Goal: Information Seeking & Learning: Check status

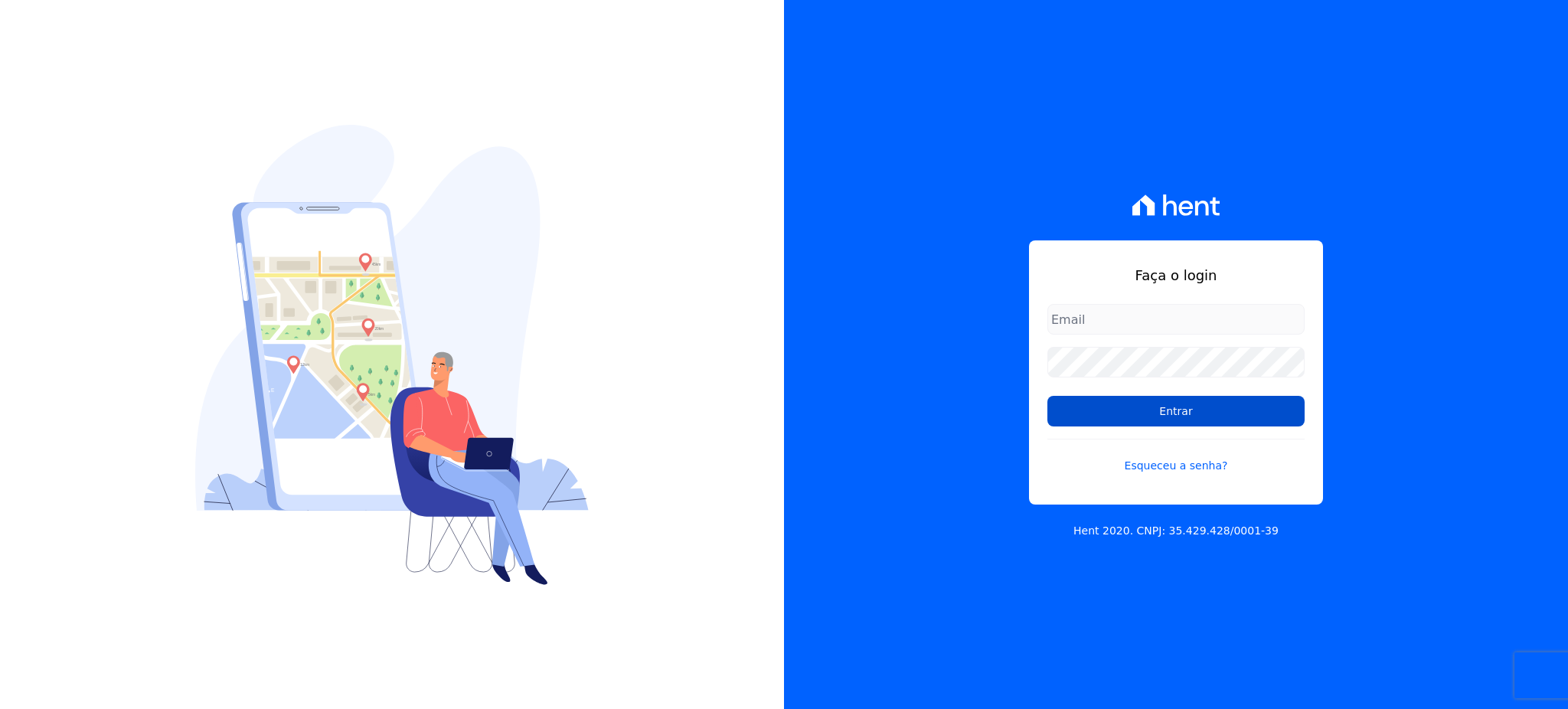
type input "[EMAIL_ADDRESS][PERSON_NAME][DOMAIN_NAME]"
click at [1183, 418] on input "Entrar" at bounding box center [1176, 411] width 258 height 30
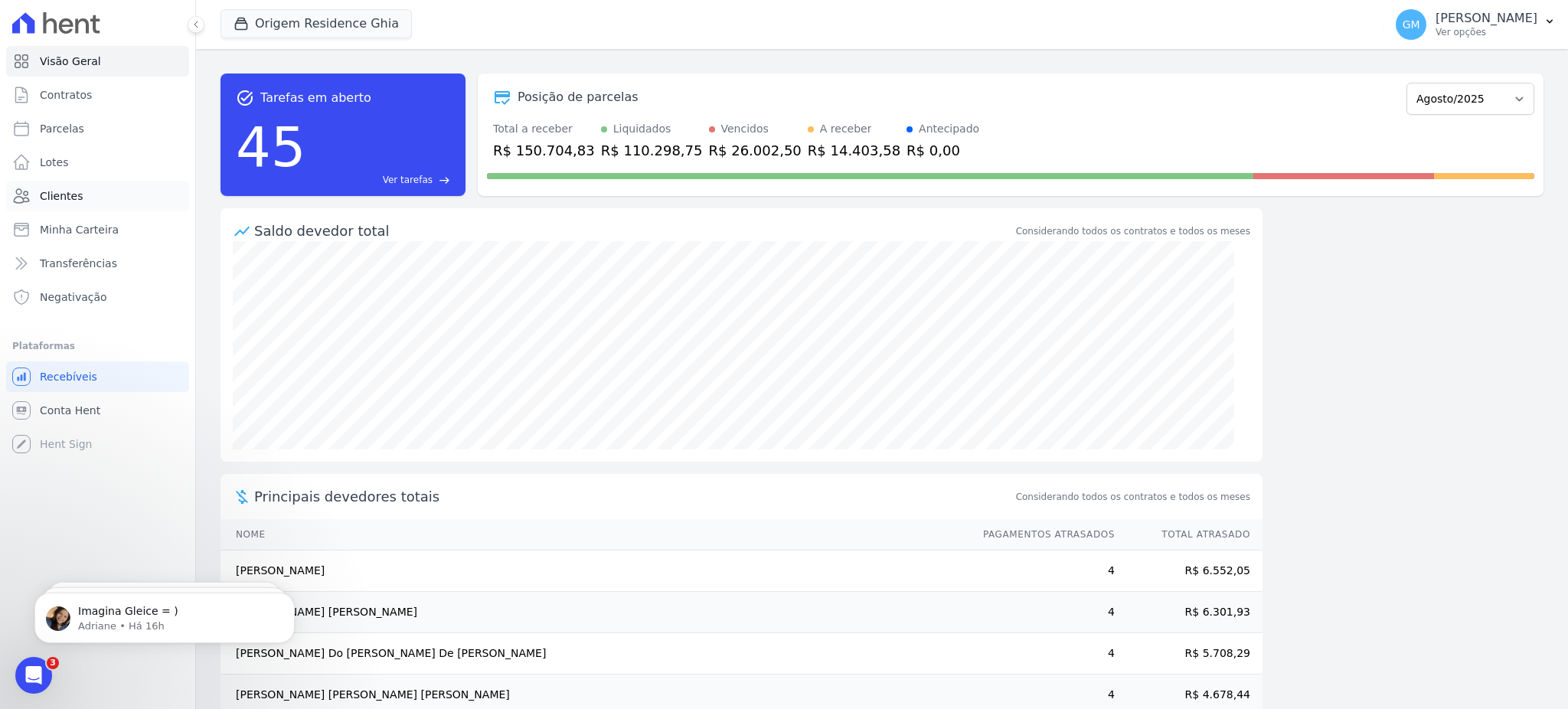
click at [74, 202] on span "Clientes" at bounding box center [61, 196] width 43 height 15
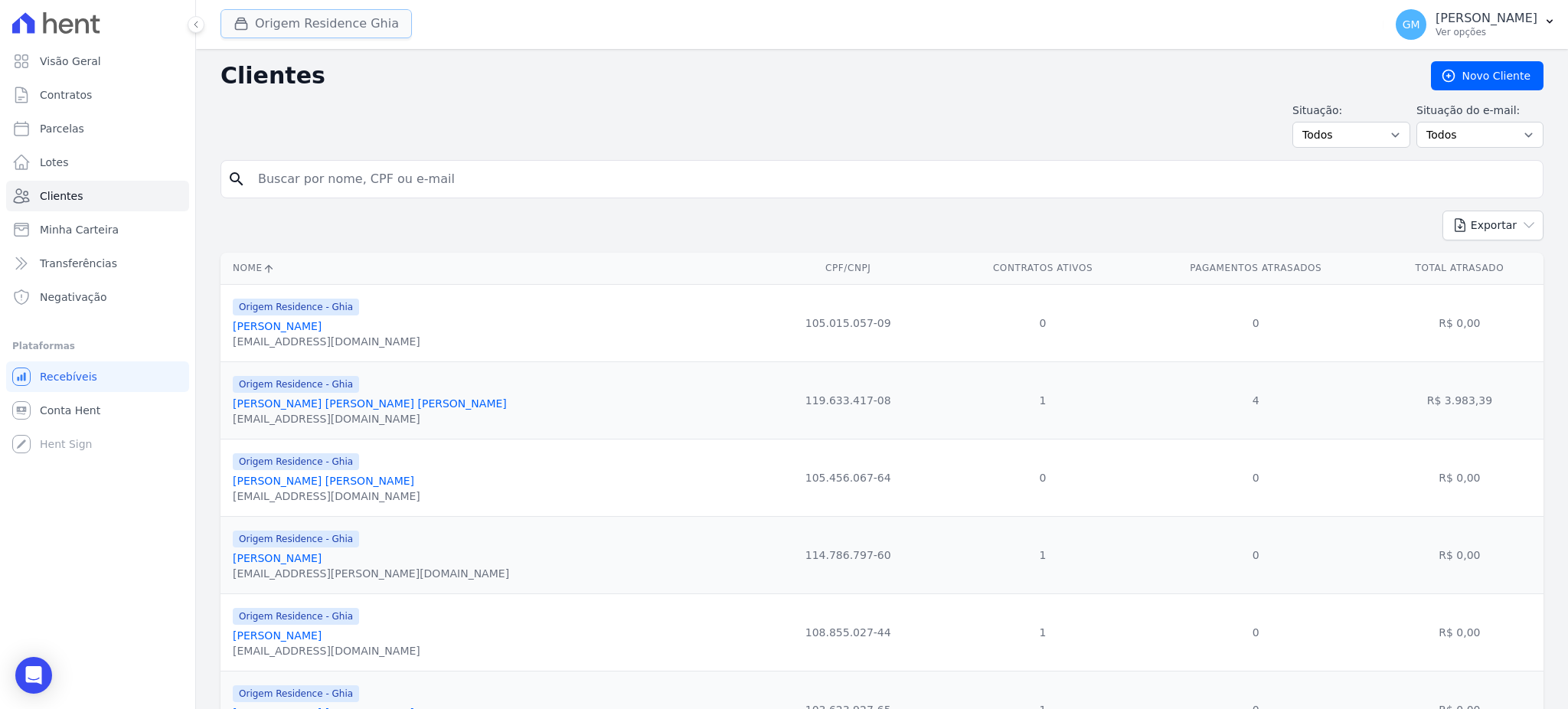
click at [382, 19] on button "Origem Residence Ghia" at bounding box center [316, 24] width 191 height 29
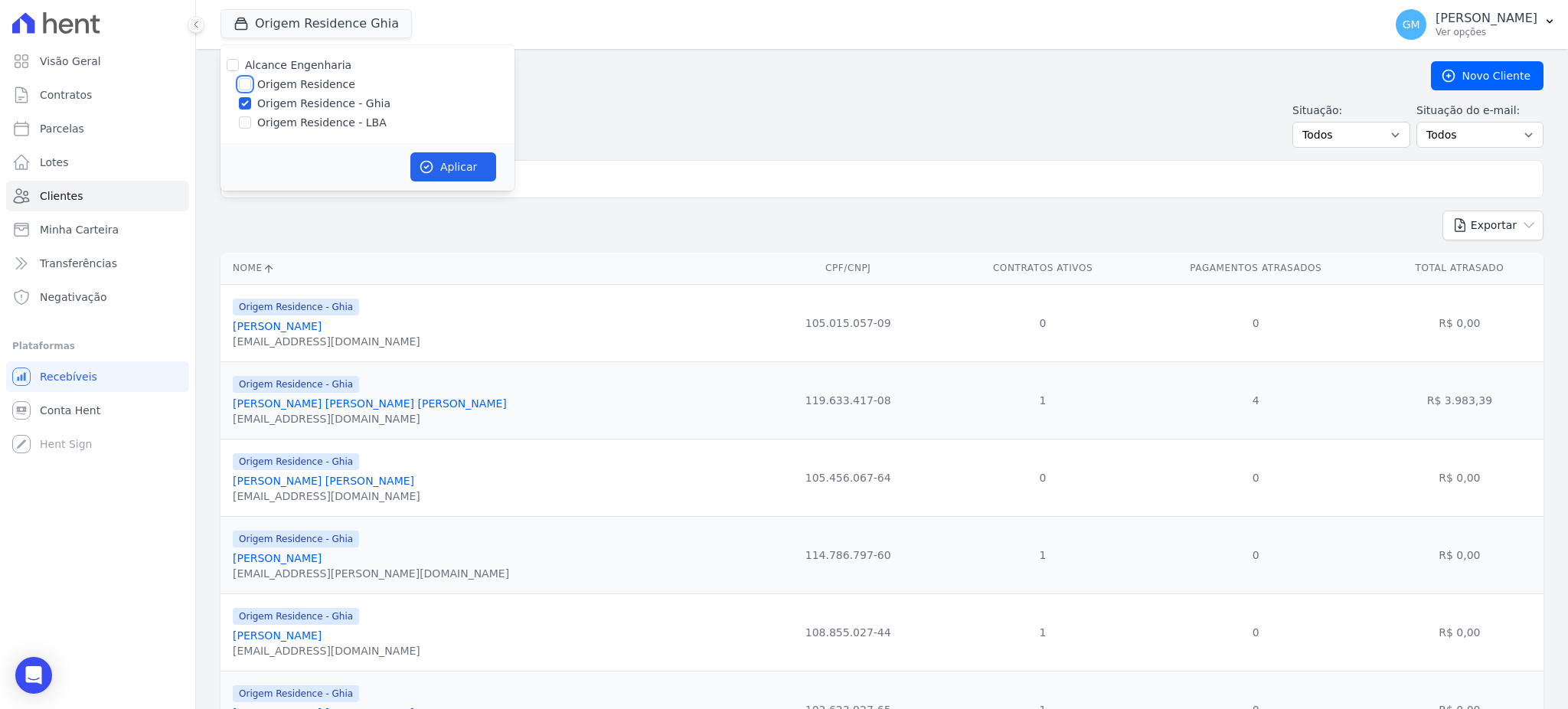
click at [242, 83] on input "Origem Residence" at bounding box center [244, 84] width 12 height 12
checkbox input "true"
click at [248, 125] on input "Origem Residence - LBA" at bounding box center [244, 122] width 12 height 12
checkbox input "true"
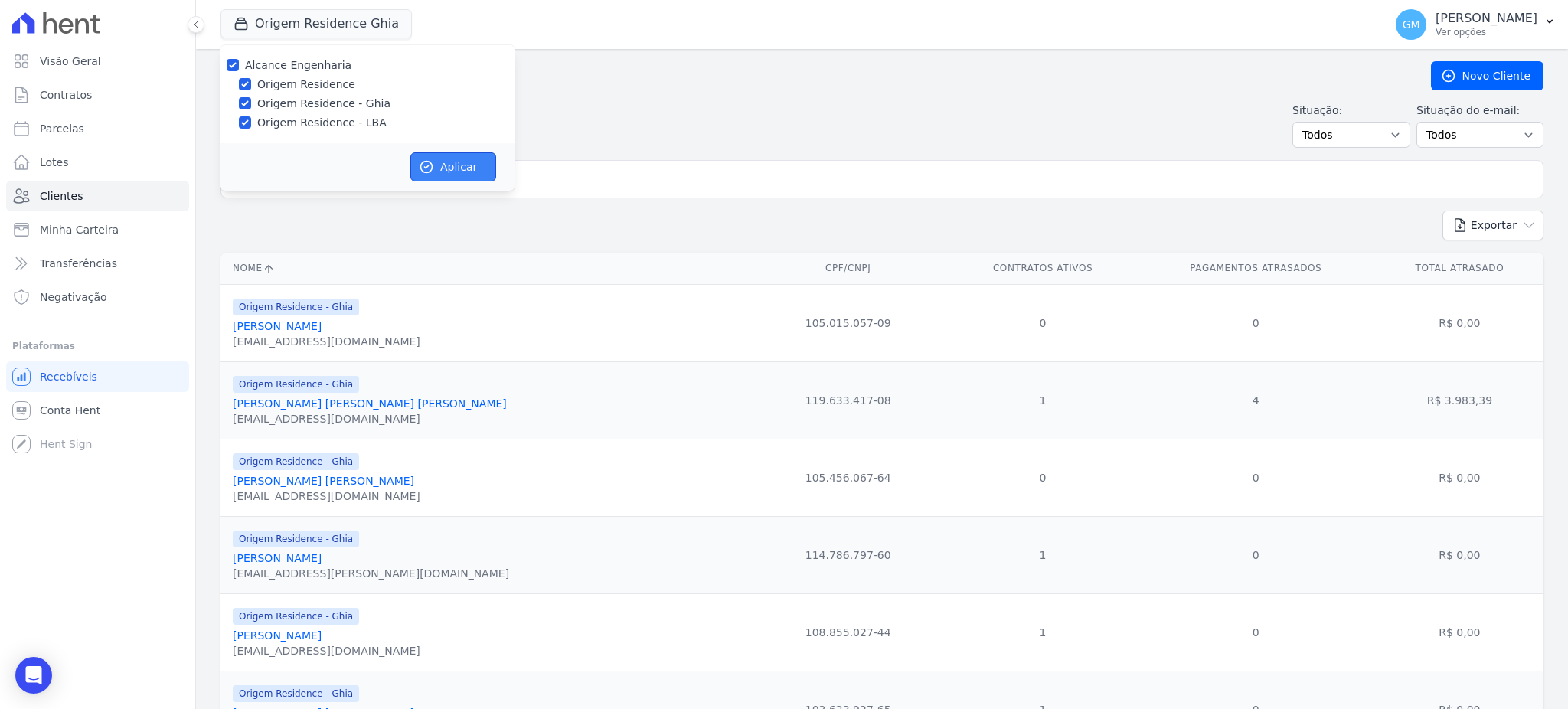
click at [462, 170] on button "Aplicar" at bounding box center [454, 166] width 86 height 29
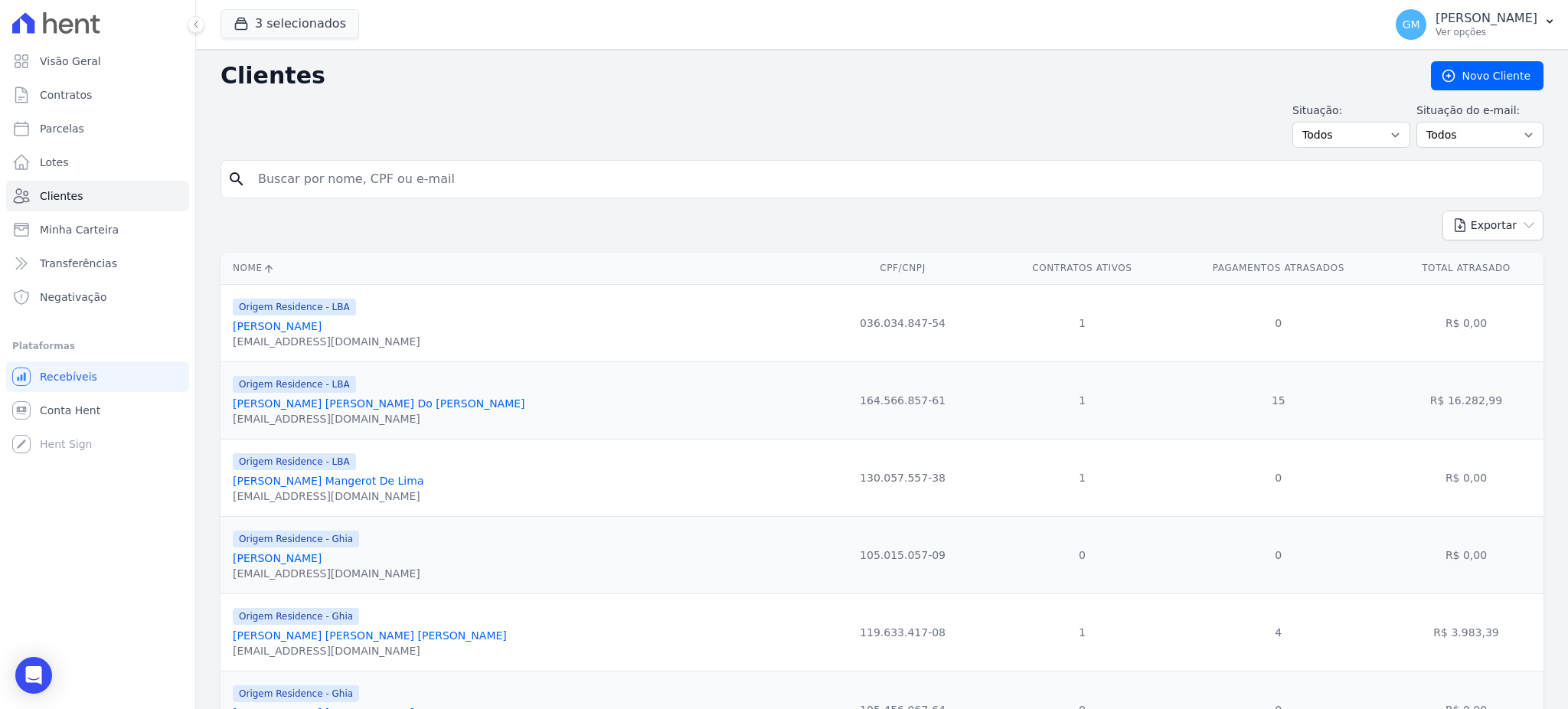
click at [501, 189] on input "search" at bounding box center [893, 179] width 1287 height 30
click at [340, 194] on input "search" at bounding box center [893, 179] width 1287 height 30
paste input "[PERSON_NAME]"
type input "[PERSON_NAME]]"
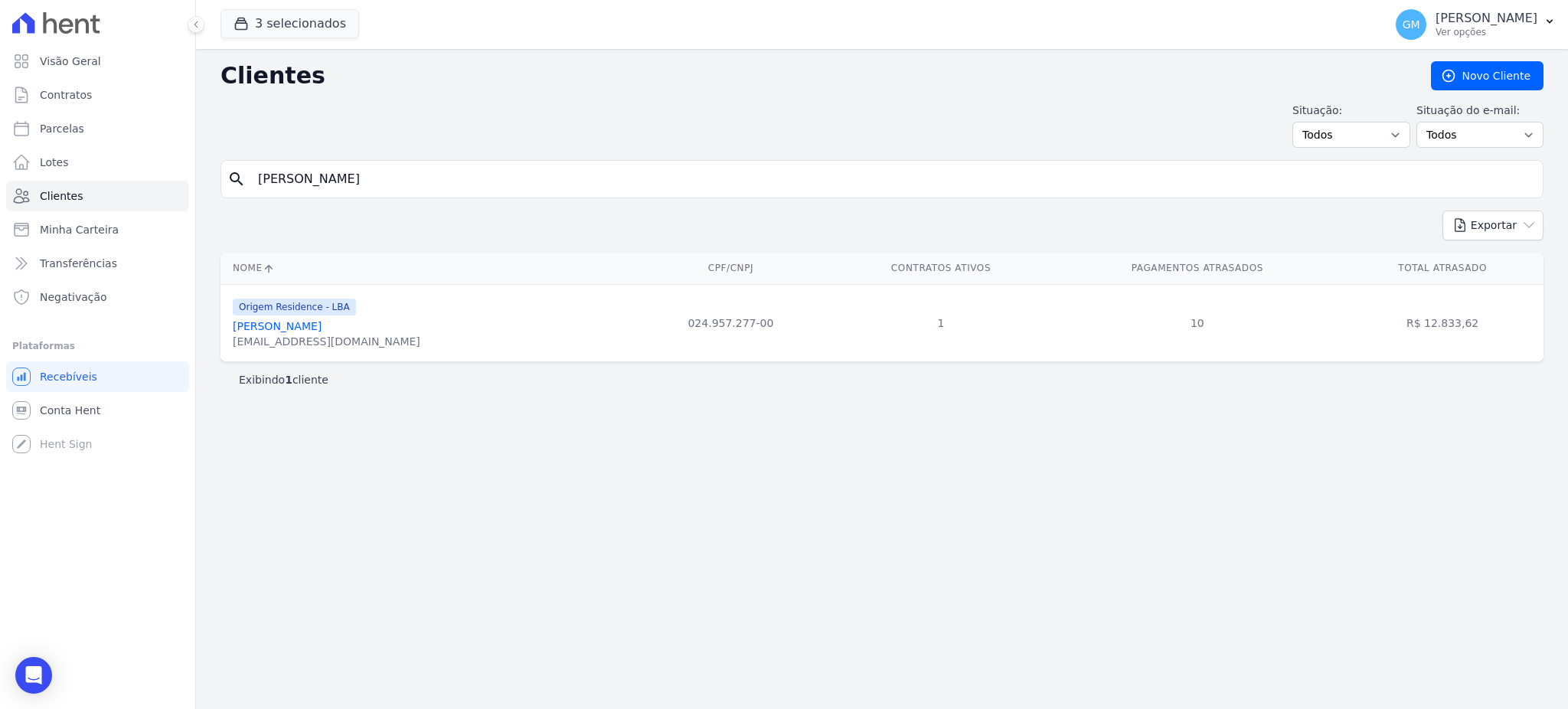
click at [502, 171] on input "[PERSON_NAME]" at bounding box center [893, 179] width 1287 height 30
click at [311, 324] on link "[PERSON_NAME]" at bounding box center [277, 326] width 88 height 12
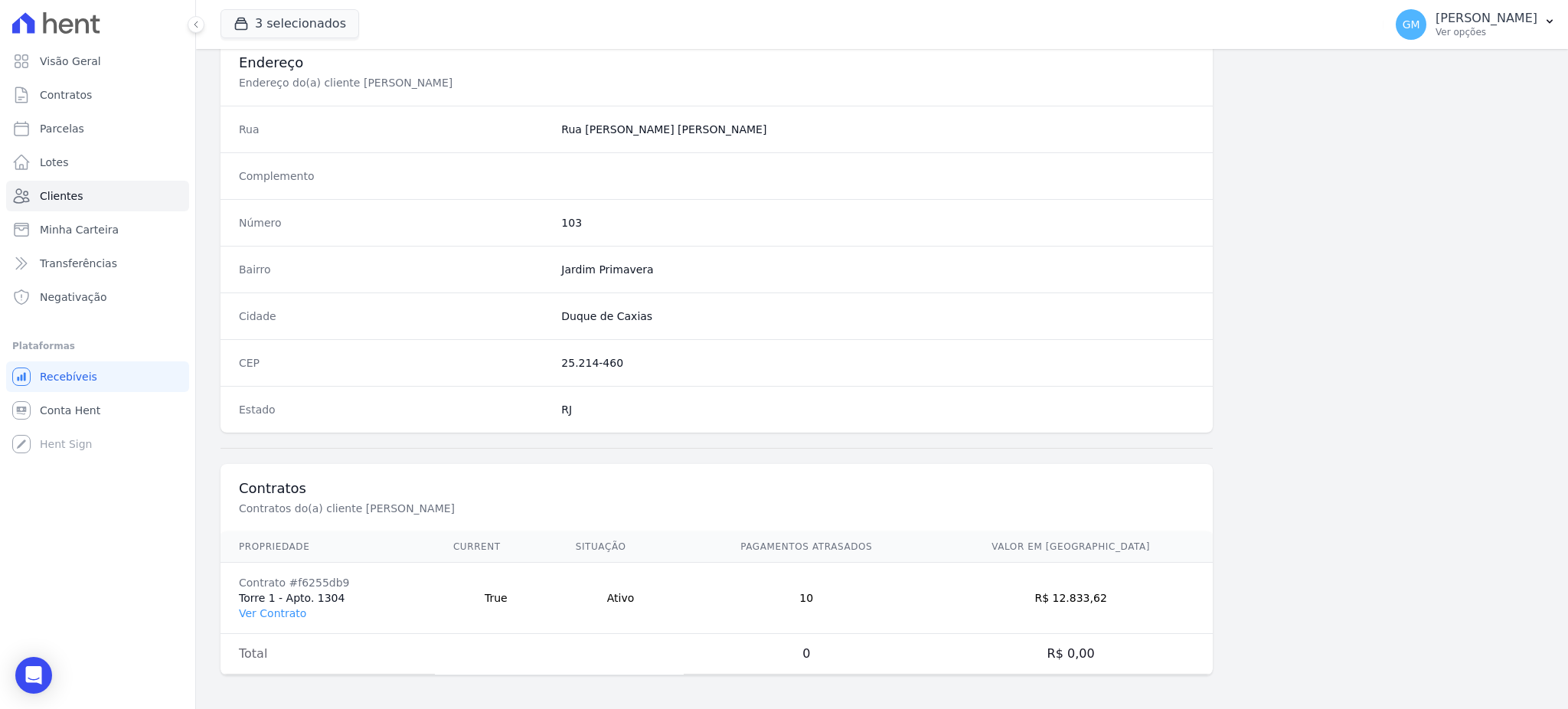
scroll to position [724, 0]
click at [281, 606] on link "Ver Contrato" at bounding box center [272, 609] width 68 height 12
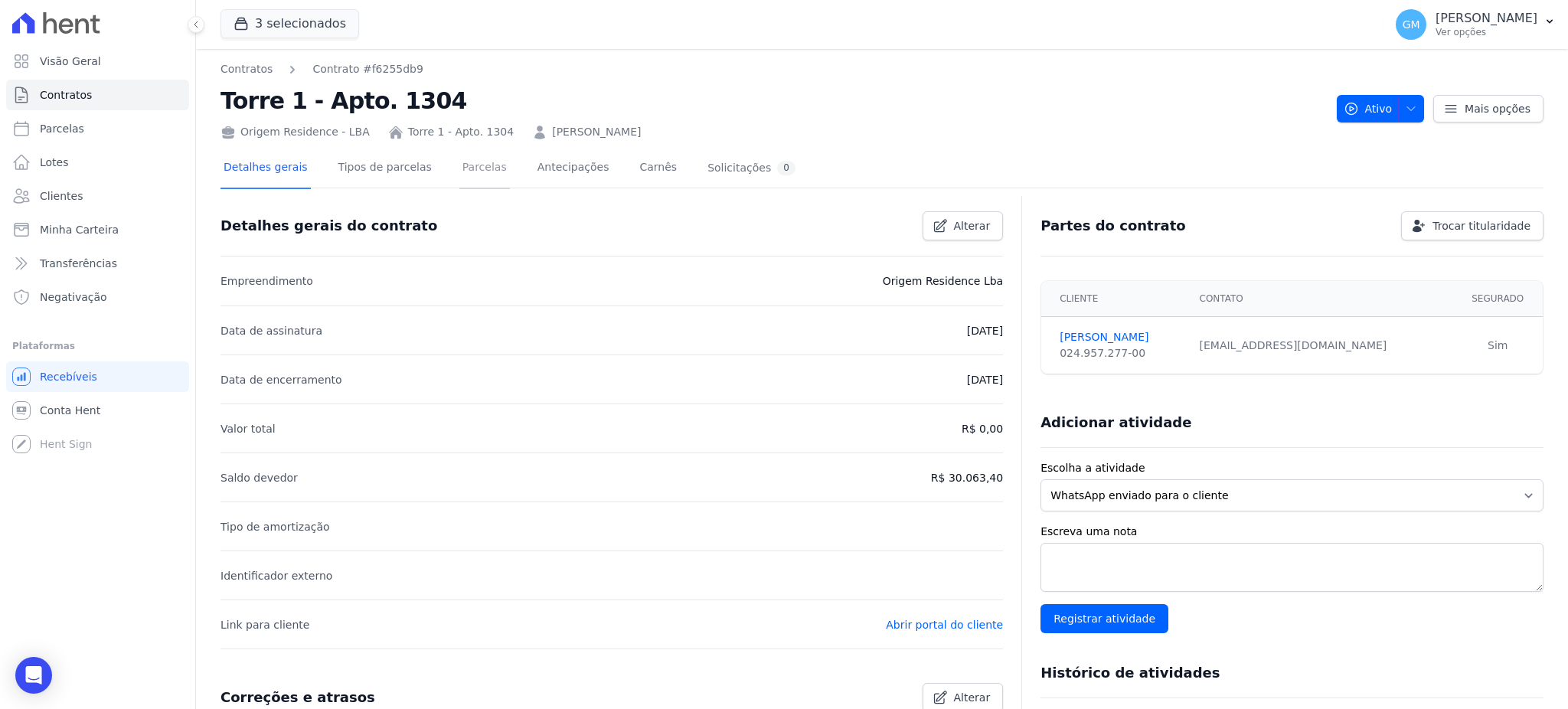
click at [471, 163] on link "Parcelas" at bounding box center [484, 168] width 50 height 41
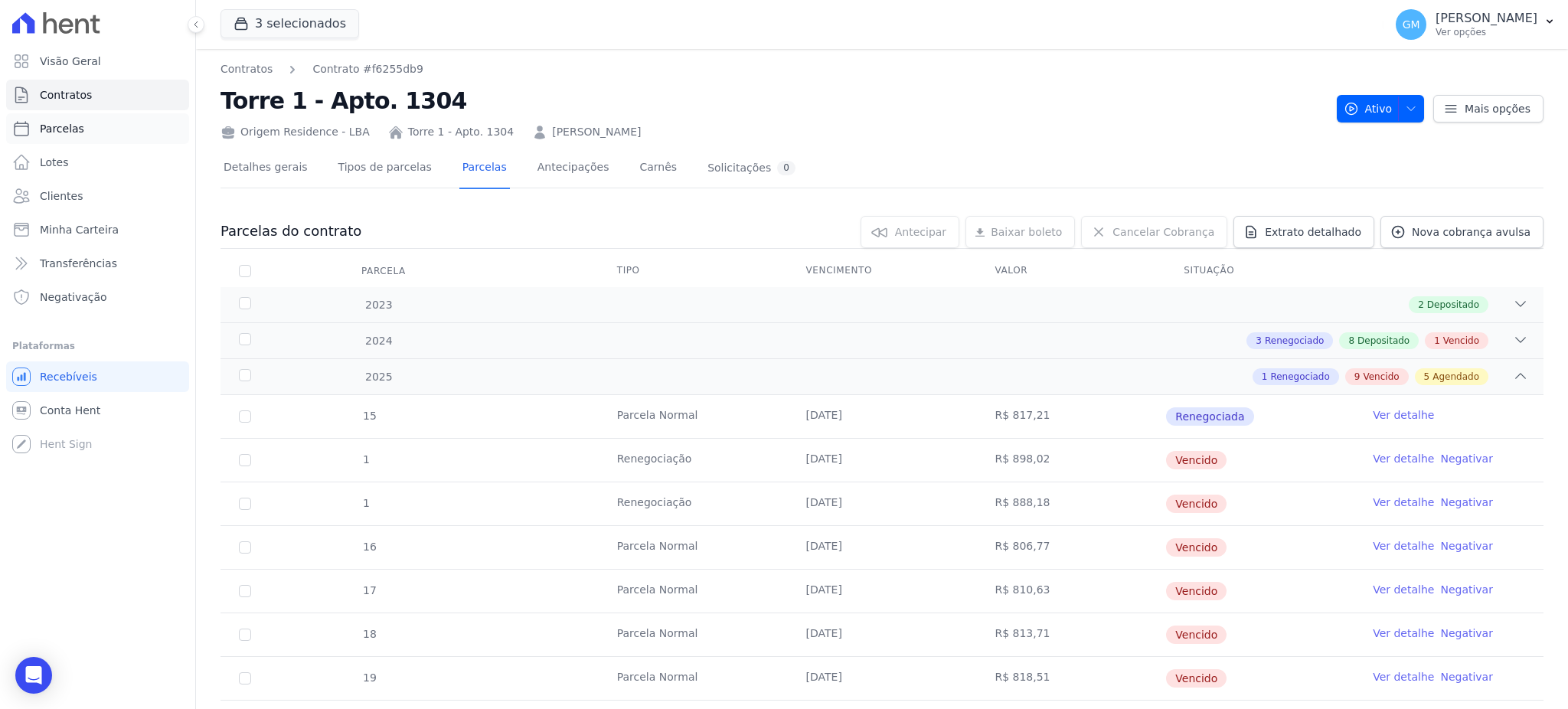
click at [84, 127] on link "Parcelas" at bounding box center [97, 128] width 183 height 30
select select
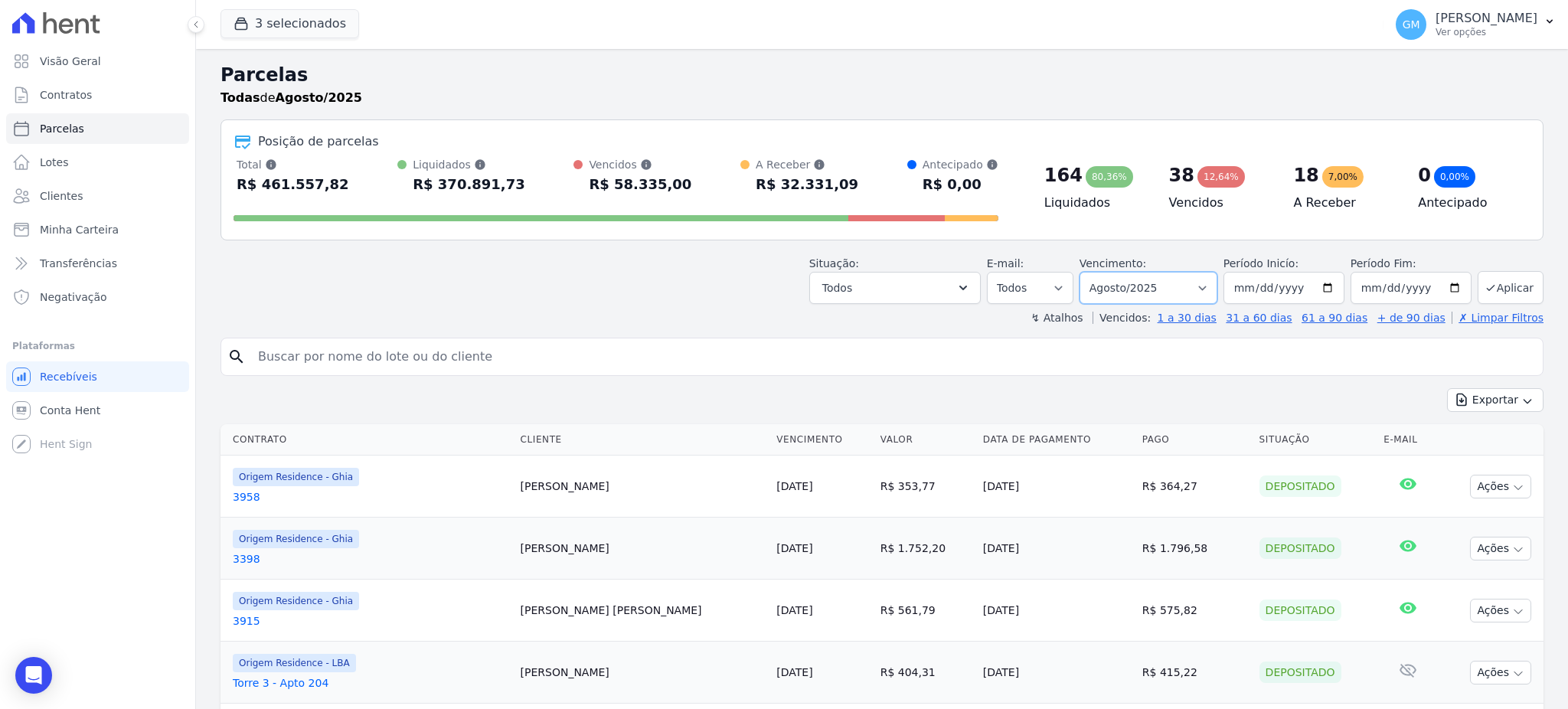
click at [1124, 289] on select "[GEOGRAPHIC_DATA] por período ──────── Todos os meses Maio/2023 Junho/2023 Julh…" at bounding box center [1148, 288] width 138 height 32
select select "all"
click at [1086, 272] on select "[GEOGRAPHIC_DATA] por período ──────── Todos os meses Maio/2023 Junho/2023 Julh…" at bounding box center [1148, 288] width 138 height 32
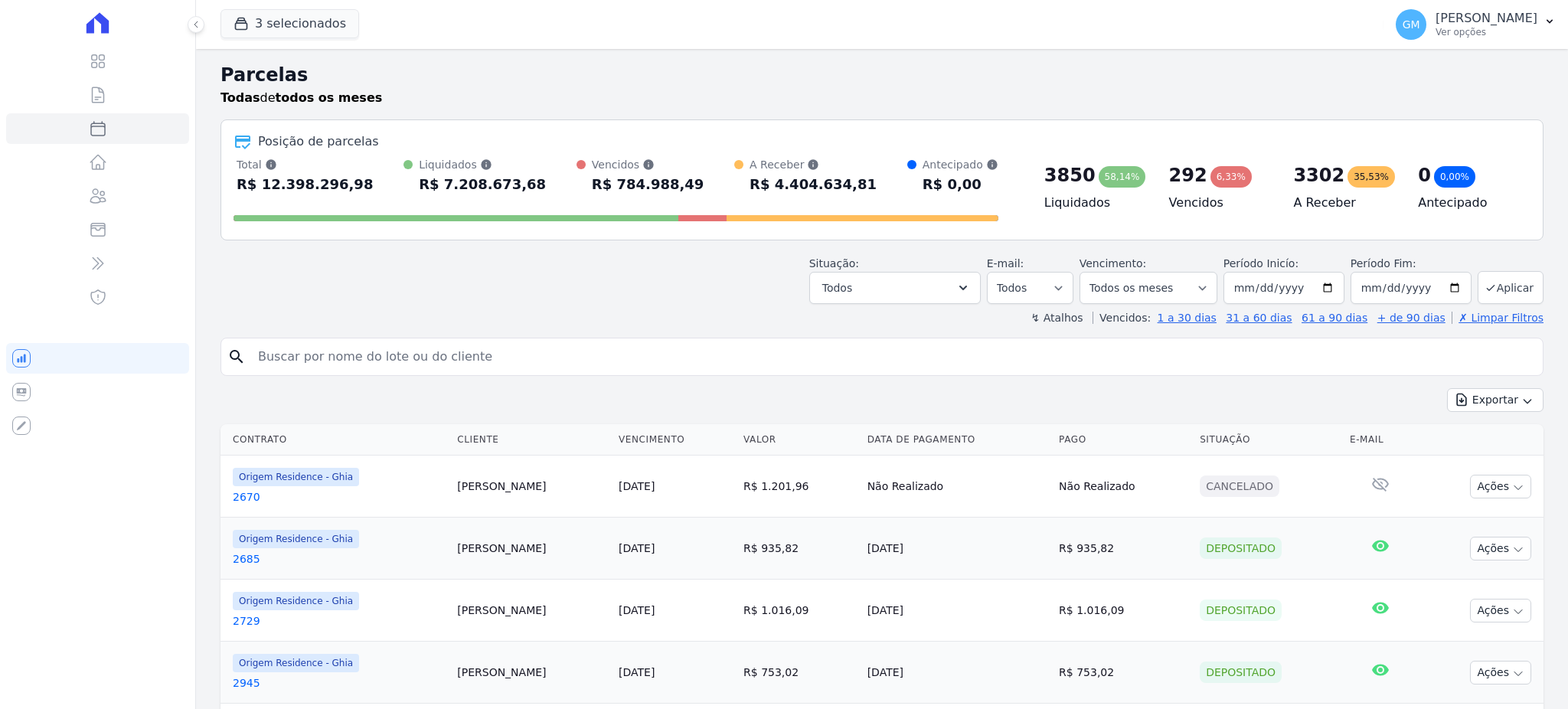
select select
